Goal: Task Accomplishment & Management: Use online tool/utility

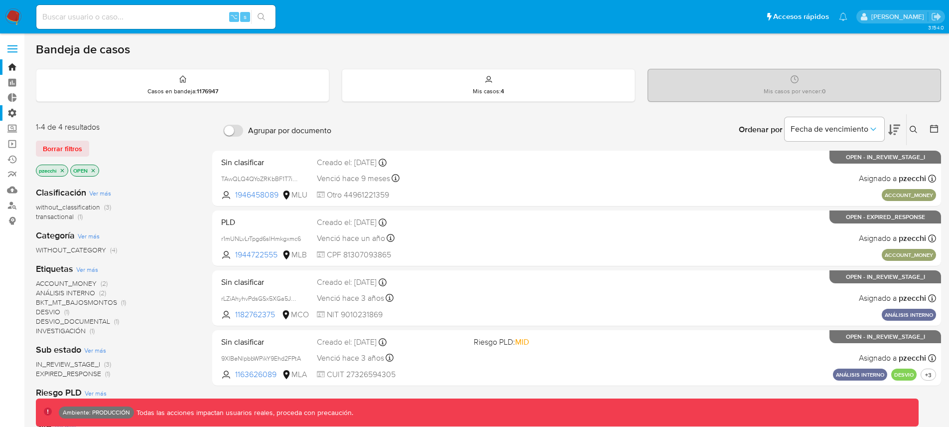
click at [9, 113] on label "Administración" at bounding box center [59, 112] width 119 height 15
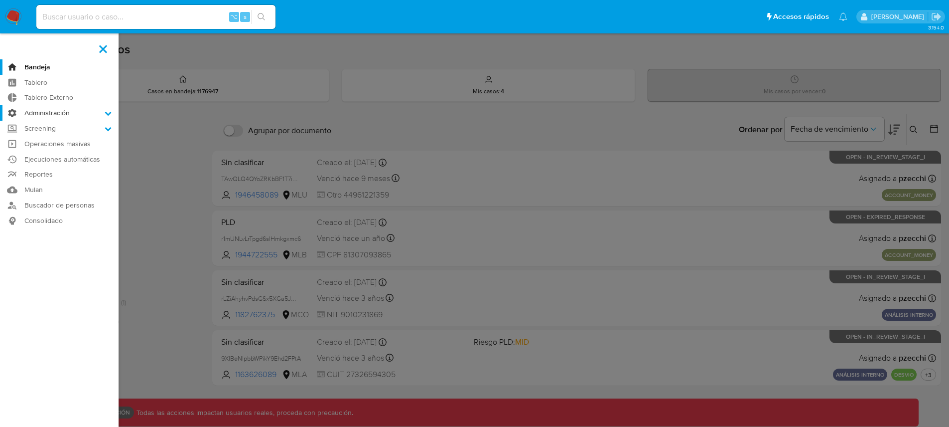
click at [0, 0] on input "Administración" at bounding box center [0, 0] width 0 height 0
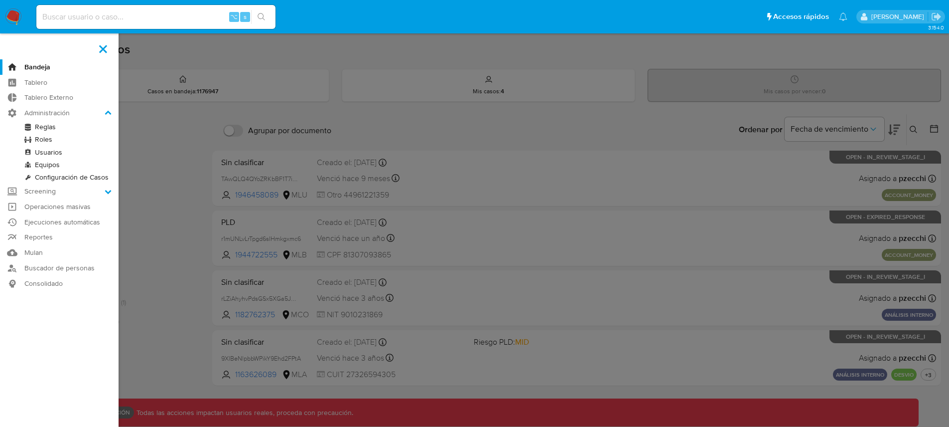
click at [44, 127] on link "Reglas" at bounding box center [59, 127] width 119 height 12
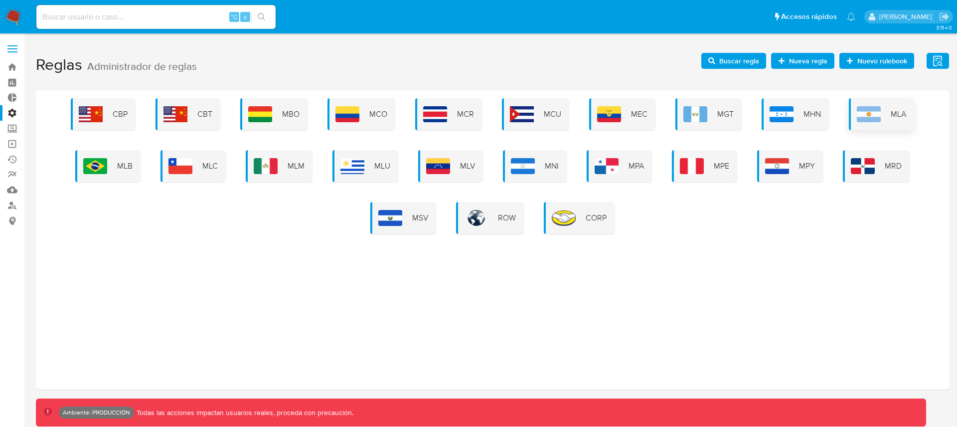
click at [867, 121] on img at bounding box center [868, 114] width 24 height 16
